Goal: Task Accomplishment & Management: Manage account settings

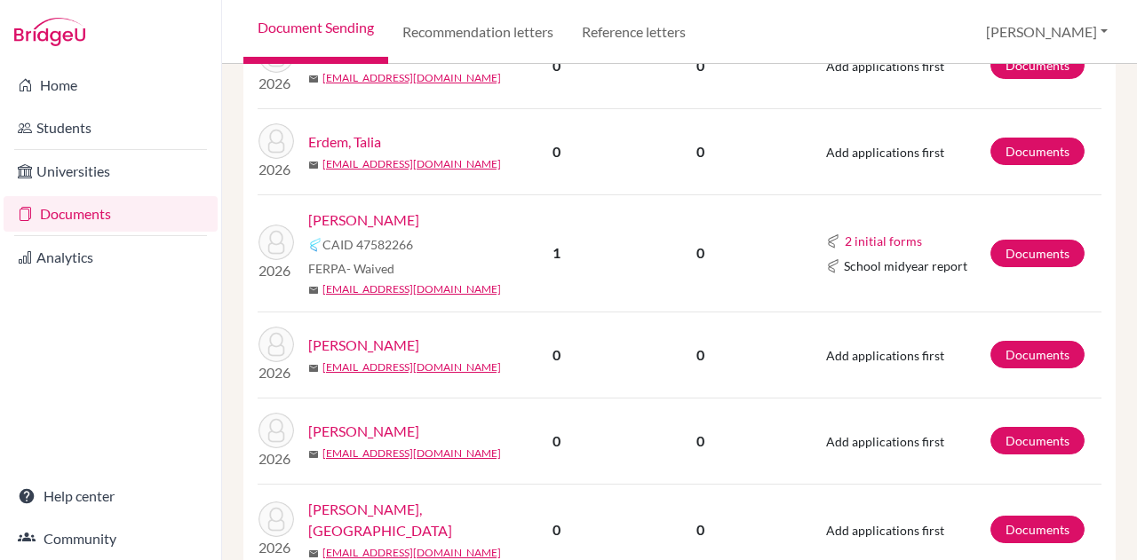
scroll to position [1603, 0]
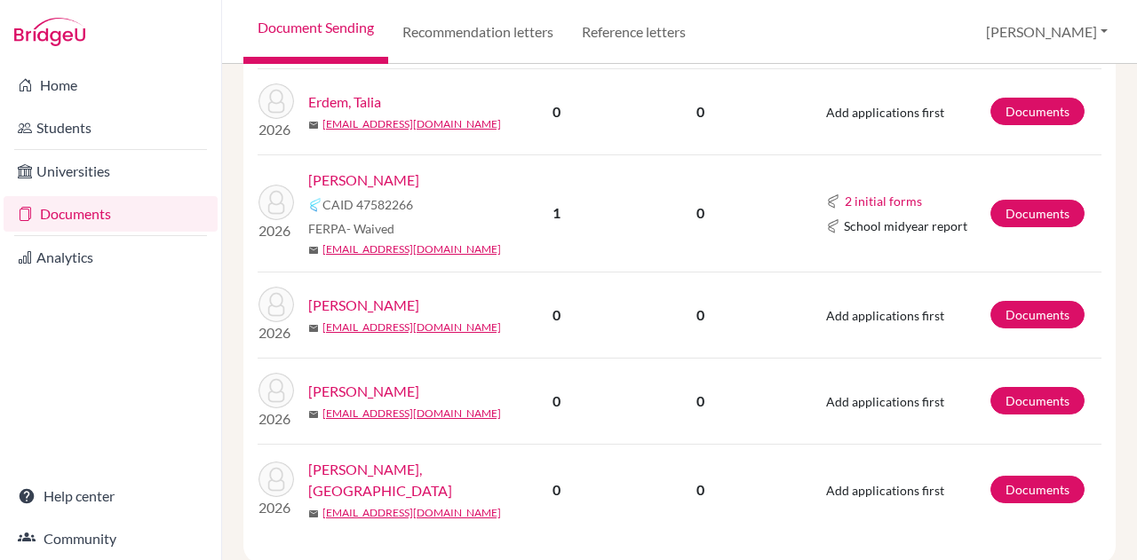
click at [354, 295] on link "[PERSON_NAME]" at bounding box center [363, 305] width 111 height 21
